Goal: Use online tool/utility: Utilize a website feature to perform a specific function

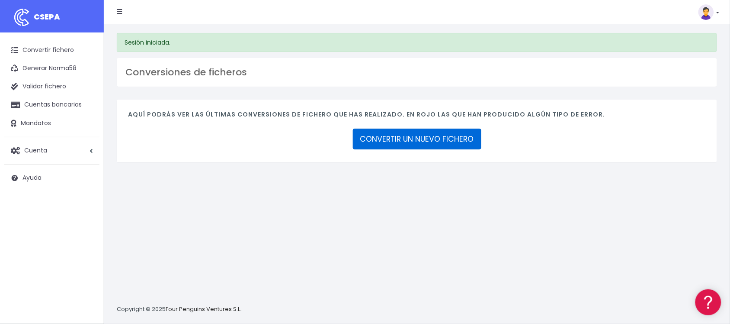
click at [448, 139] on link "CONVERTIR UN NUEVO FICHERO" at bounding box center [417, 138] width 128 height 21
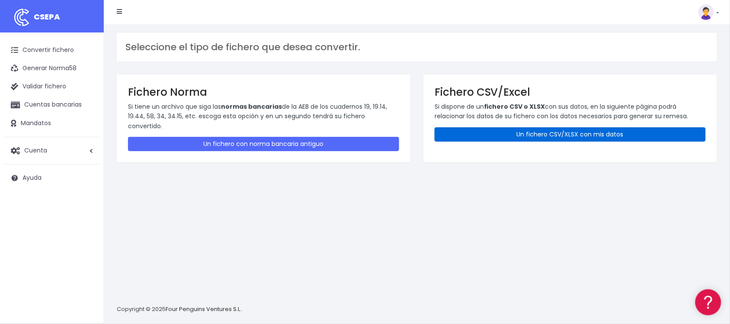
click at [523, 135] on link "Un fichero CSV/XLSX con mis datos" at bounding box center [570, 134] width 271 height 14
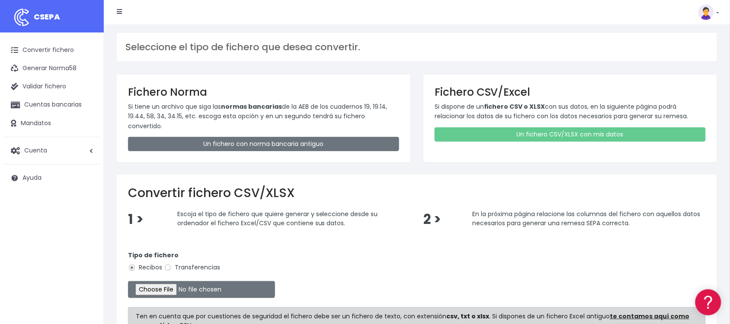
click at [184, 263] on label "Transferencias" at bounding box center [192, 267] width 56 height 9
click at [172, 263] on input "Transferencias" at bounding box center [168, 267] width 8 height 8
radio input "true"
click at [184, 282] on input "file" at bounding box center [201, 289] width 147 height 17
type input "C:\fakepath\2510141 SESS LKX 5833 FICHERO.xlsx"
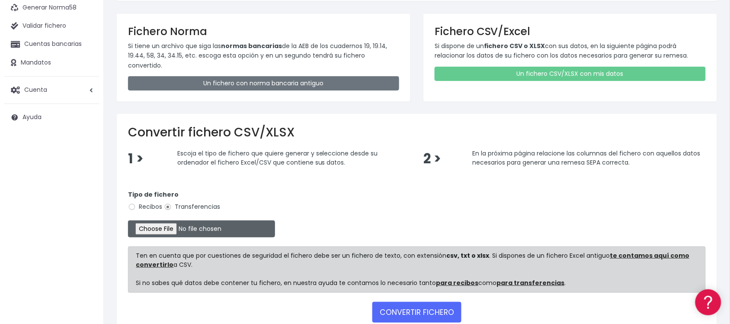
scroll to position [105, 0]
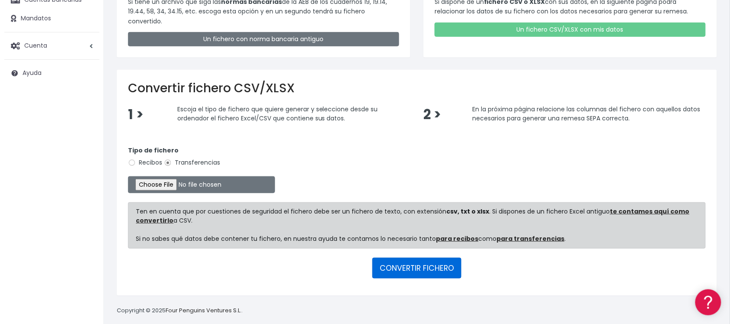
click at [404, 264] on button "CONVERTIR FICHERO" at bounding box center [416, 267] width 89 height 21
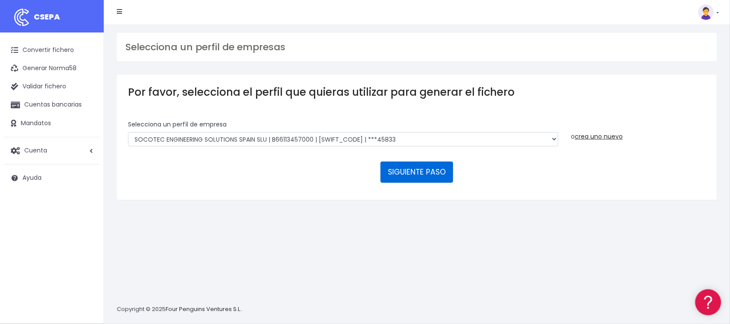
click at [412, 174] on button "SIGUIENTE PASO" at bounding box center [417, 171] width 73 height 21
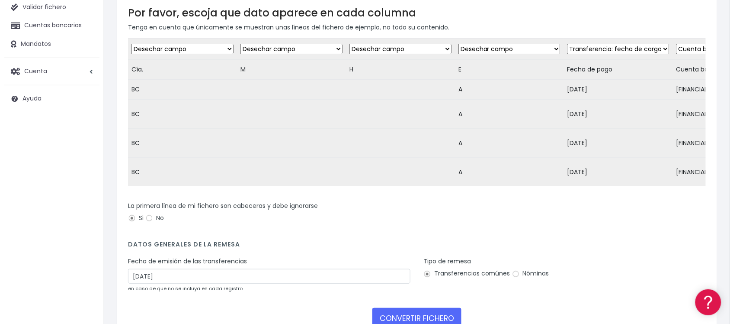
scroll to position [108, 0]
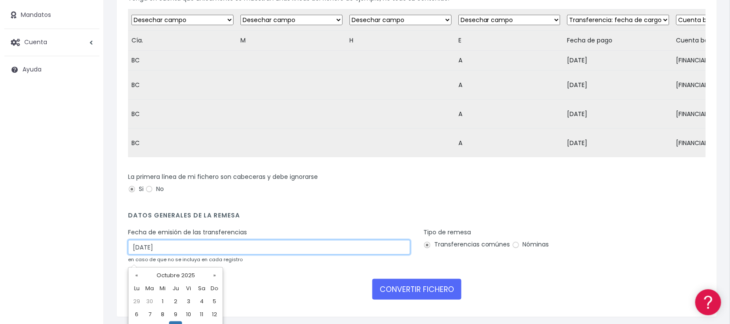
click at [250, 254] on input "16/10/2025" at bounding box center [269, 247] width 282 height 15
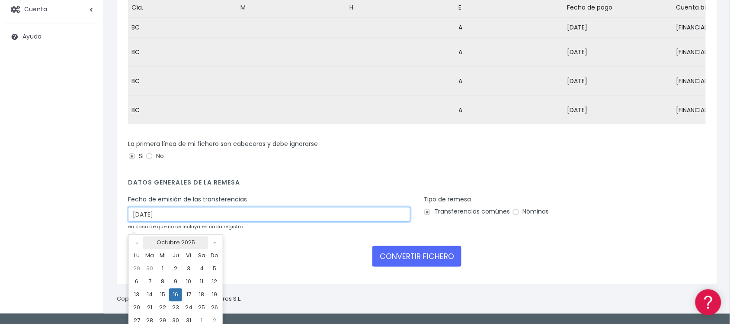
scroll to position [159, 0]
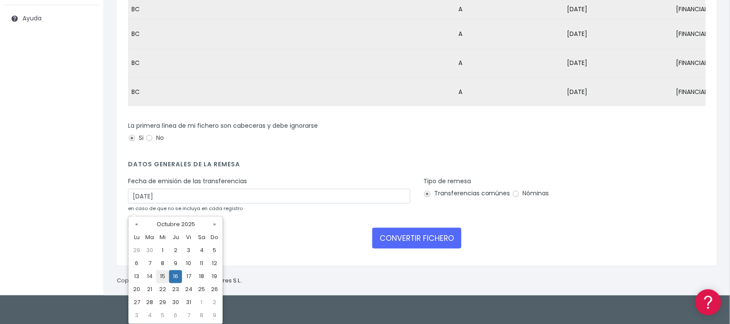
click at [162, 278] on td "15" at bounding box center [162, 276] width 13 height 13
type input "15/10/2025"
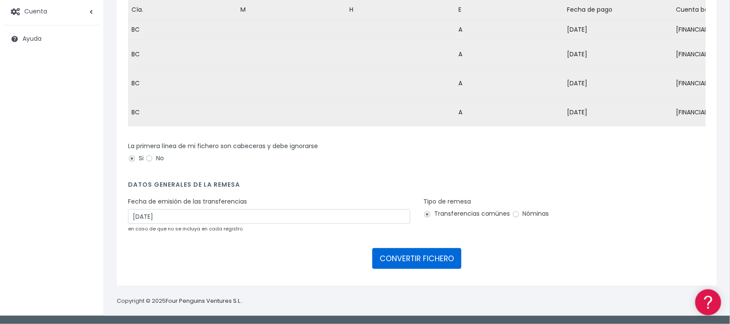
click at [440, 261] on button "CONVERTIR FICHERO" at bounding box center [416, 258] width 89 height 21
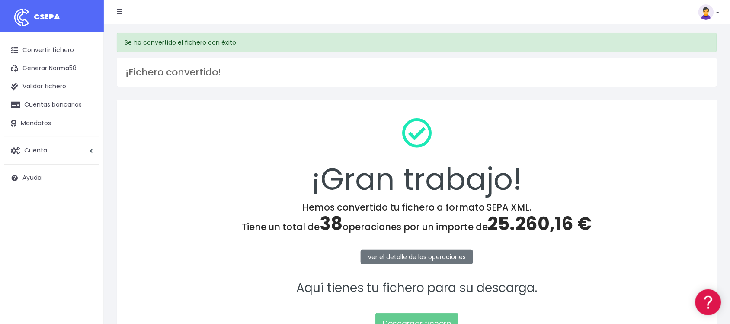
click at [438, 312] on p "Descargar fichero" at bounding box center [417, 319] width 578 height 30
click at [438, 316] on link "Descargar fichero" at bounding box center [416, 323] width 83 height 21
